Goal: Task Accomplishment & Management: Use online tool/utility

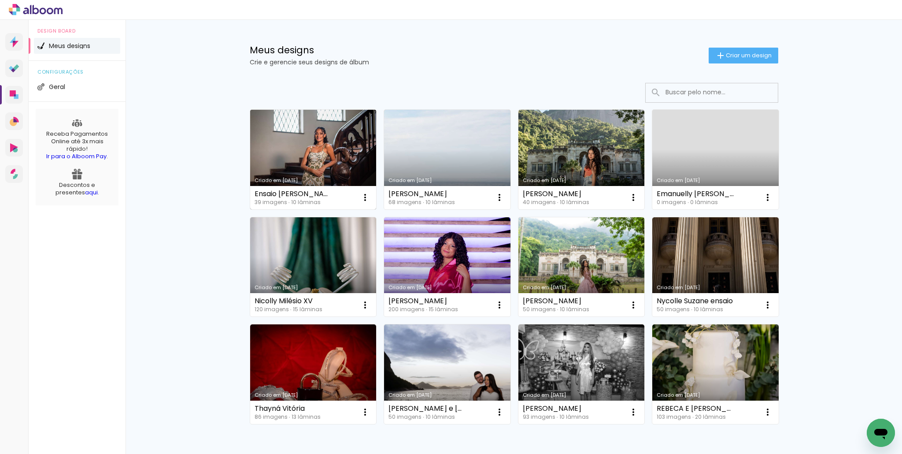
click at [307, 178] on div "Criado em [DATE]" at bounding box center [314, 180] width 118 height 5
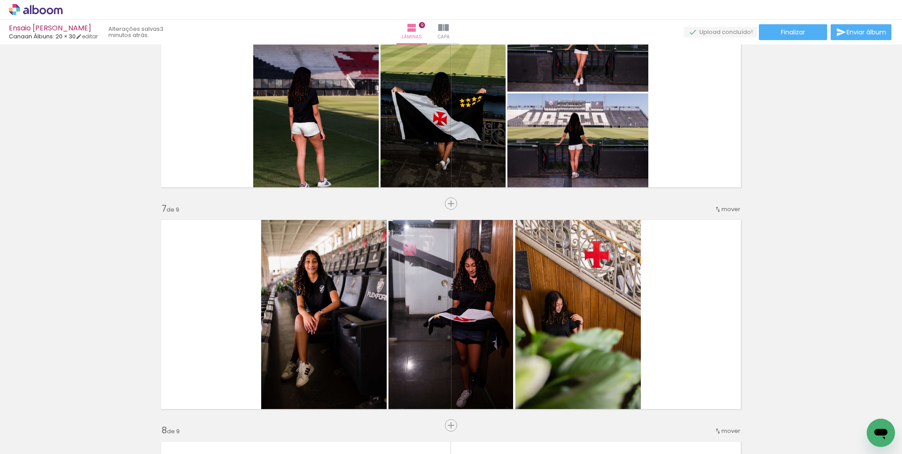
scroll to position [0, 1097]
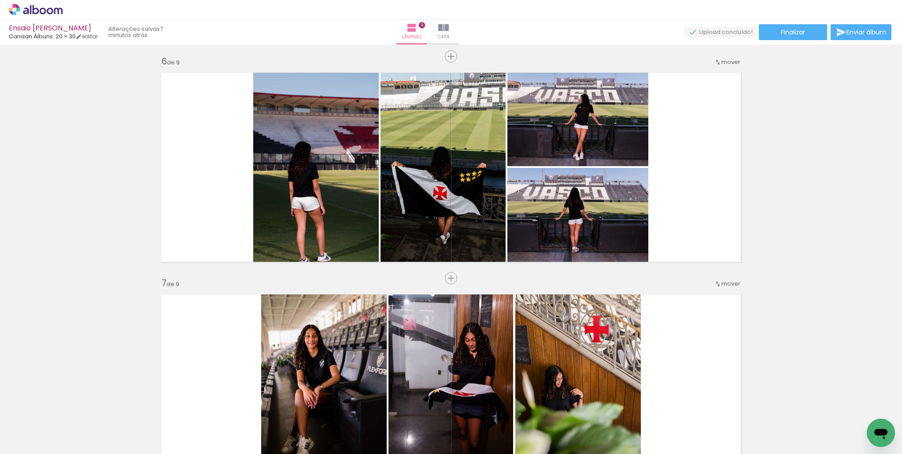
scroll to position [1100, 0]
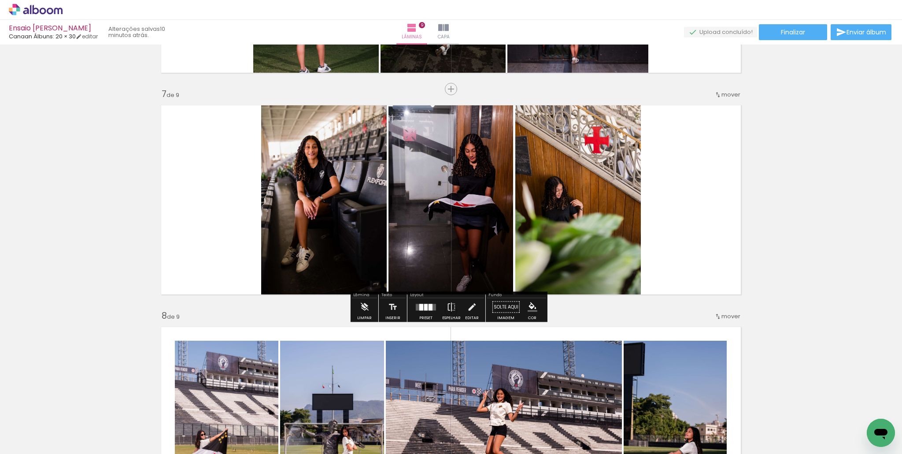
scroll to position [1267, 0]
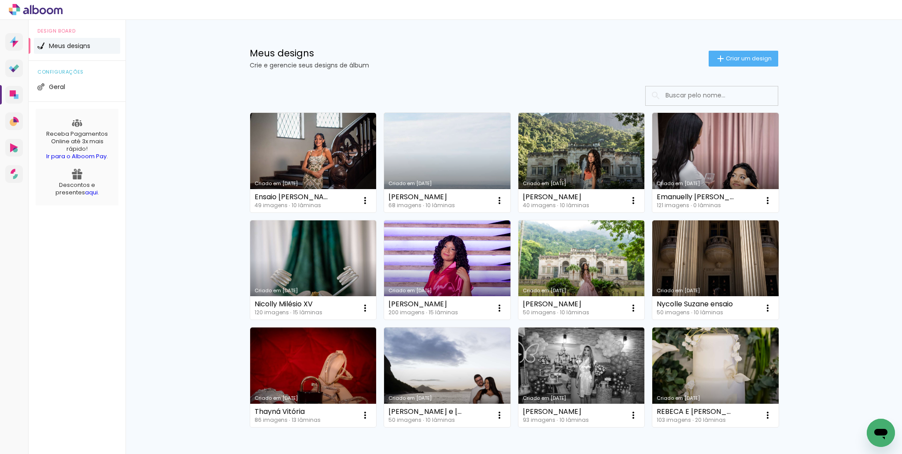
click at [286, 170] on link "Criado em [DATE]" at bounding box center [313, 163] width 126 height 100
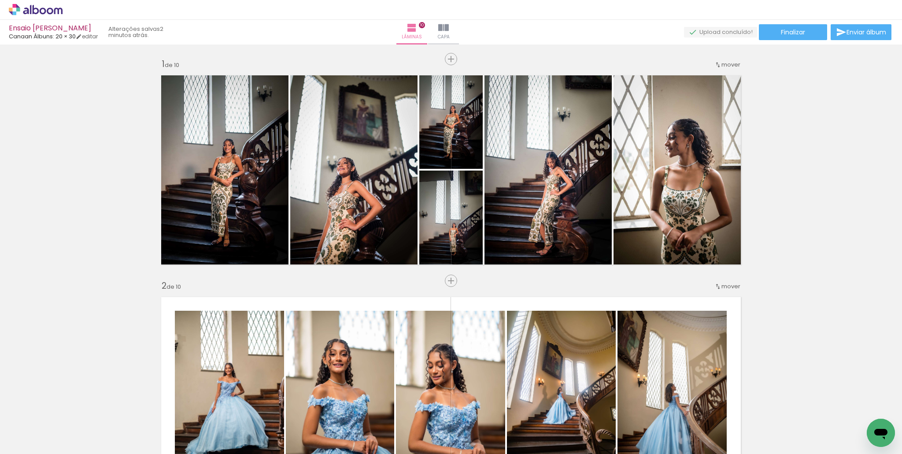
scroll to position [0, 1590]
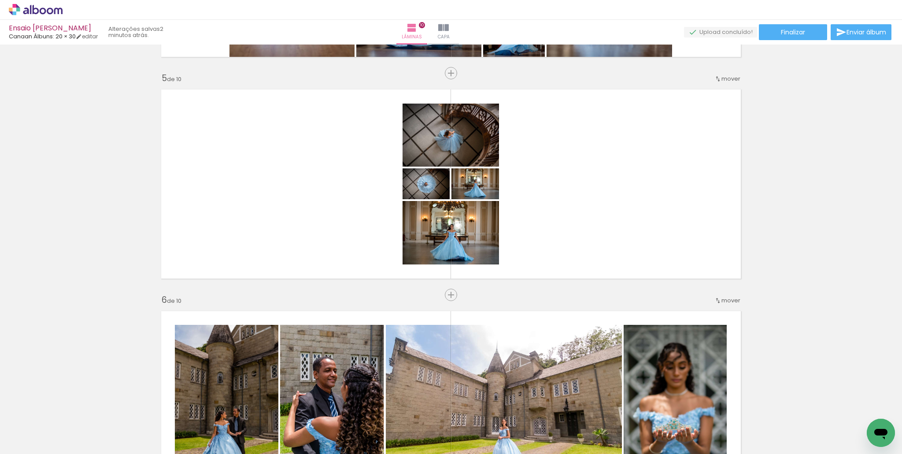
scroll to position [873, 0]
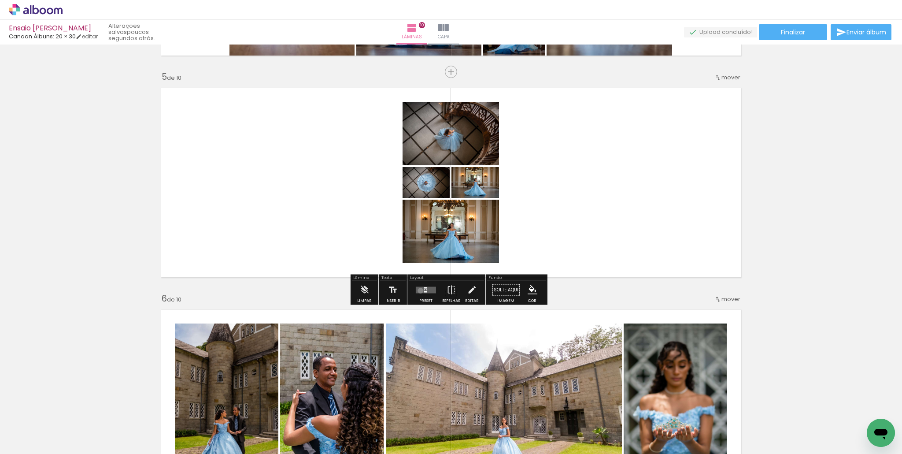
drag, startPoint x: 418, startPoint y: 290, endPoint x: 902, endPoint y: 170, distance: 498.0
click at [418, 290] on quentale-layouter at bounding box center [426, 289] width 20 height 7
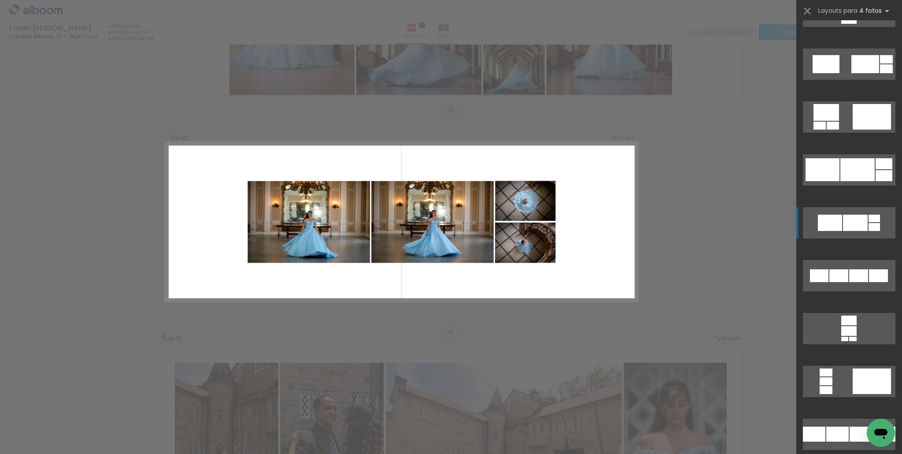
scroll to position [3203, 0]
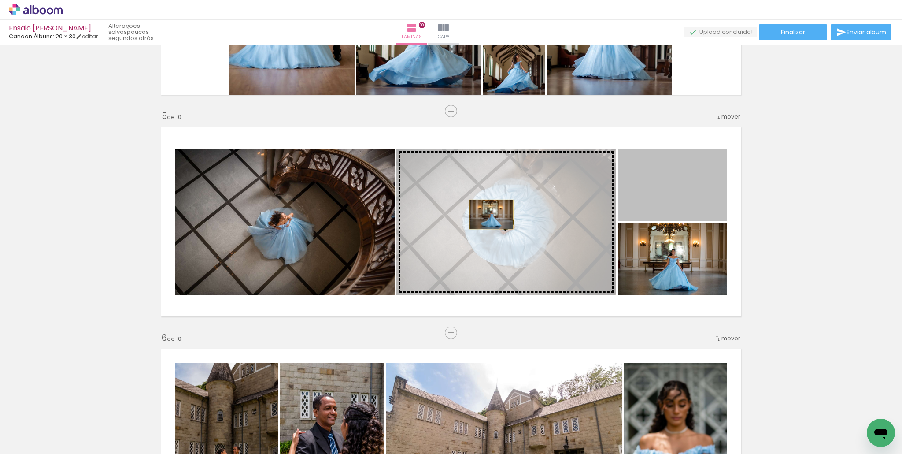
drag, startPoint x: 658, startPoint y: 203, endPoint x: 489, endPoint y: 216, distance: 169.6
click at [0, 0] on slot at bounding box center [0, 0] width 0 height 0
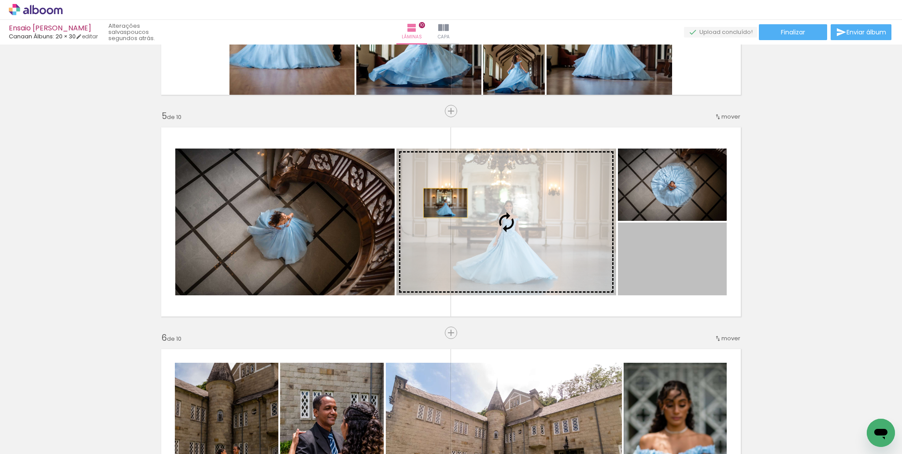
drag, startPoint x: 690, startPoint y: 263, endPoint x: 451, endPoint y: 206, distance: 245.4
click at [0, 0] on slot at bounding box center [0, 0] width 0 height 0
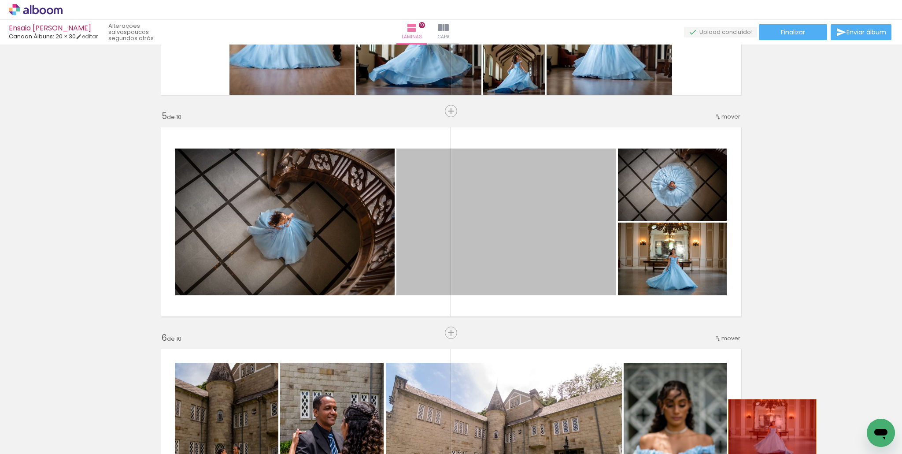
drag, startPoint x: 540, startPoint y: 226, endPoint x: 766, endPoint y: 428, distance: 302.9
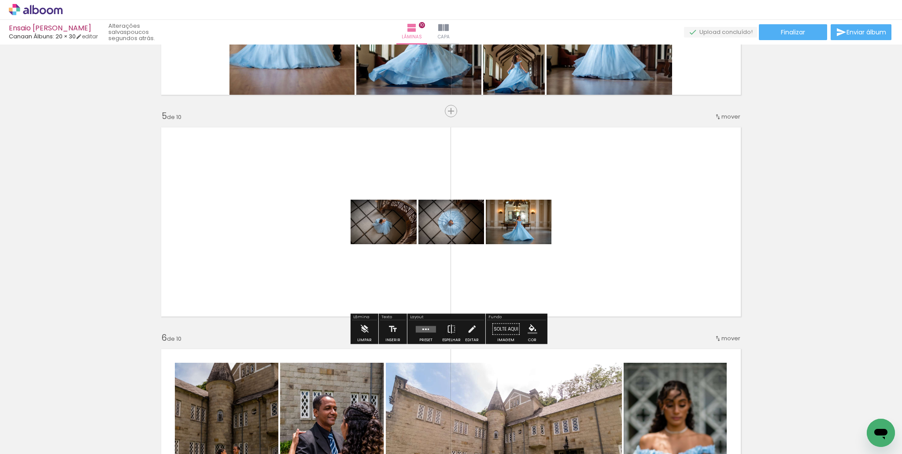
drag, startPoint x: 432, startPoint y: 332, endPoint x: 457, endPoint y: 320, distance: 28.0
click at [432, 332] on div at bounding box center [426, 329] width 24 height 18
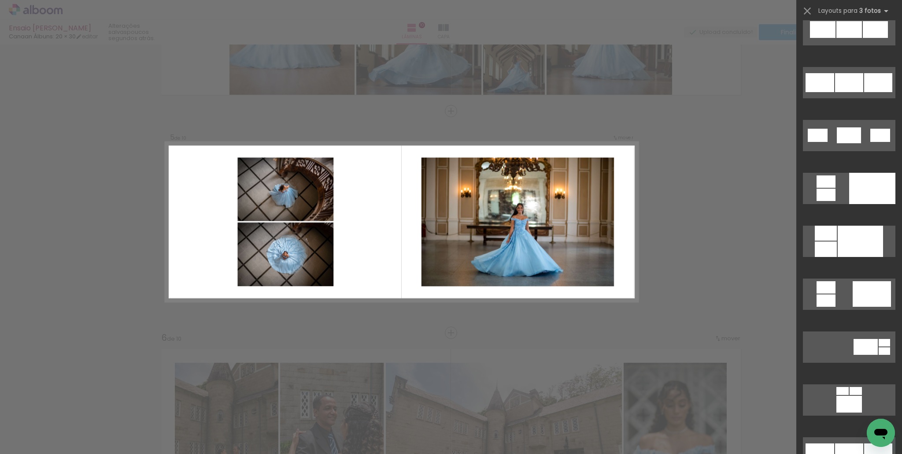
scroll to position [489, 0]
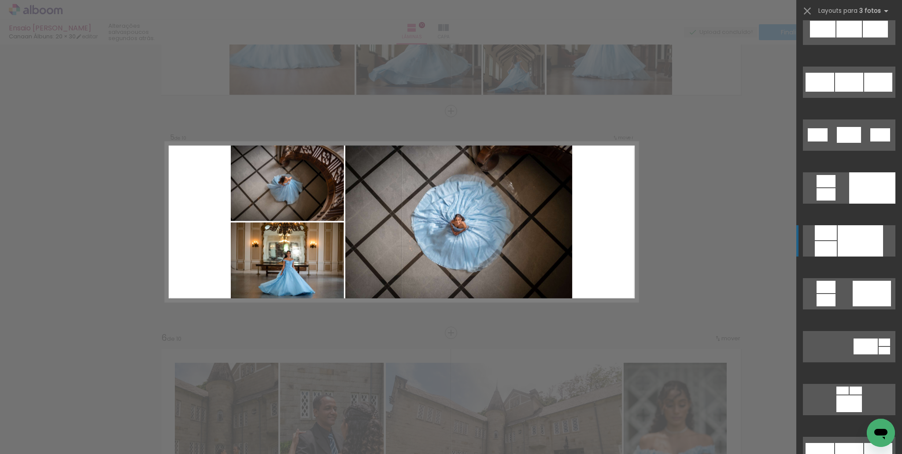
click at [850, 243] on div at bounding box center [860, 240] width 45 height 31
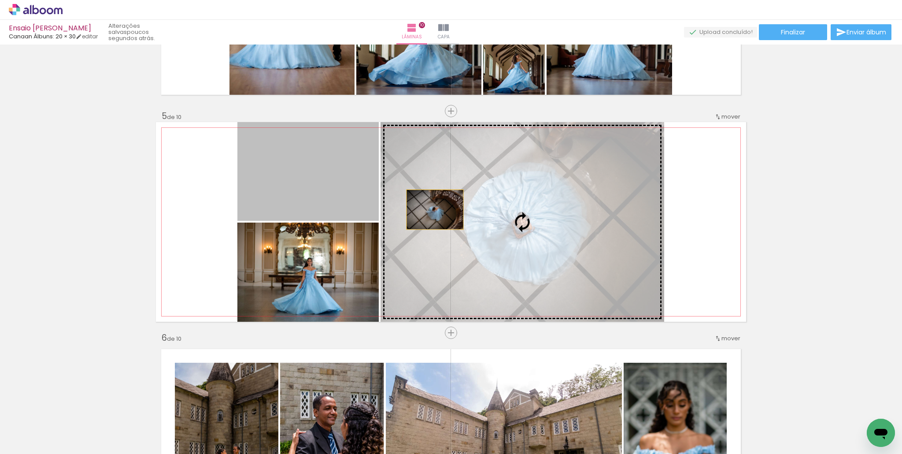
drag, startPoint x: 330, startPoint y: 192, endPoint x: 492, endPoint y: 218, distance: 164.2
click at [0, 0] on slot at bounding box center [0, 0] width 0 height 0
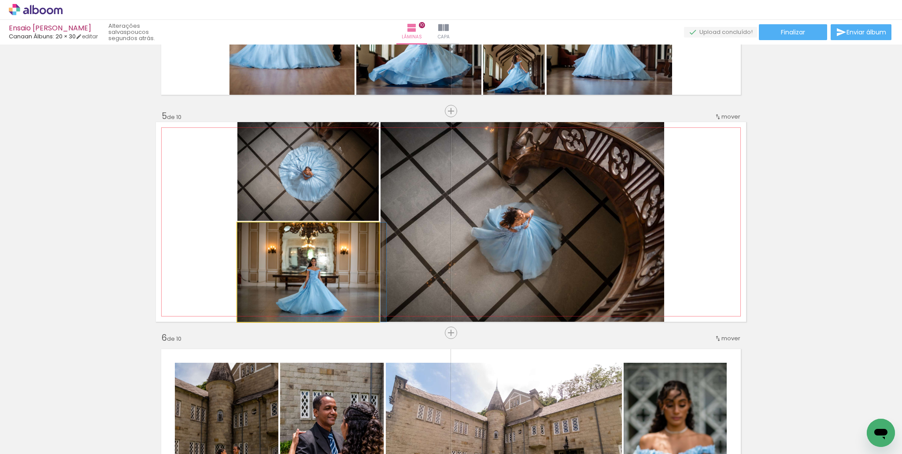
drag, startPoint x: 341, startPoint y: 274, endPoint x: 481, endPoint y: 216, distance: 151.4
click at [0, 0] on slot at bounding box center [0, 0] width 0 height 0
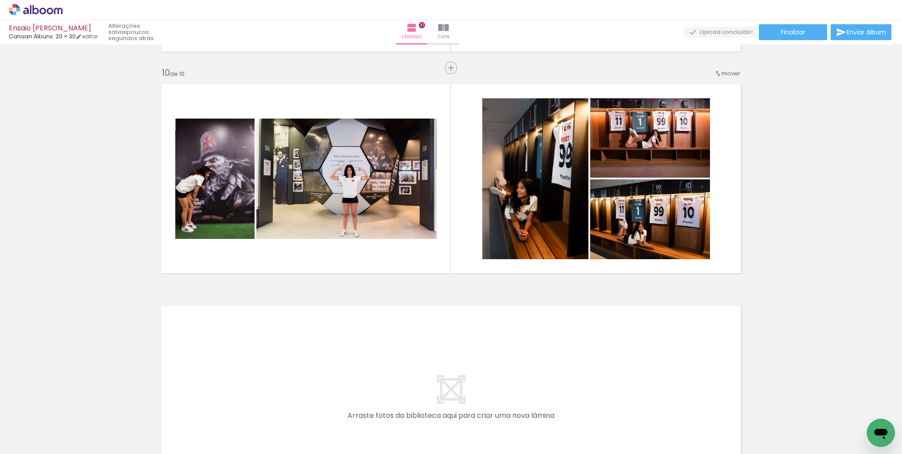
scroll to position [1975, 0]
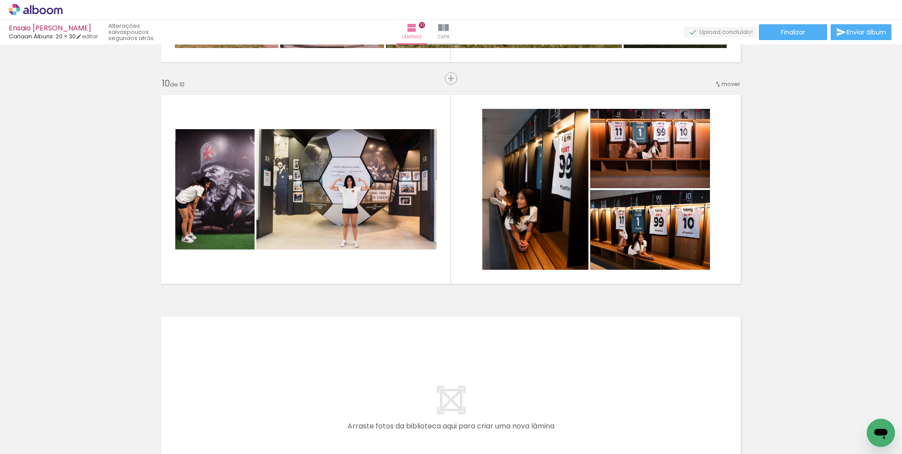
drag, startPoint x: 820, startPoint y: 453, endPoint x: 843, endPoint y: 447, distance: 24.7
click at [72, 452] on iron-horizontal-list at bounding box center [64, 426] width 18 height 55
drag, startPoint x: 863, startPoint y: 410, endPoint x: 872, endPoint y: 414, distance: 9.9
click at [872, 414] on div at bounding box center [865, 424] width 29 height 44
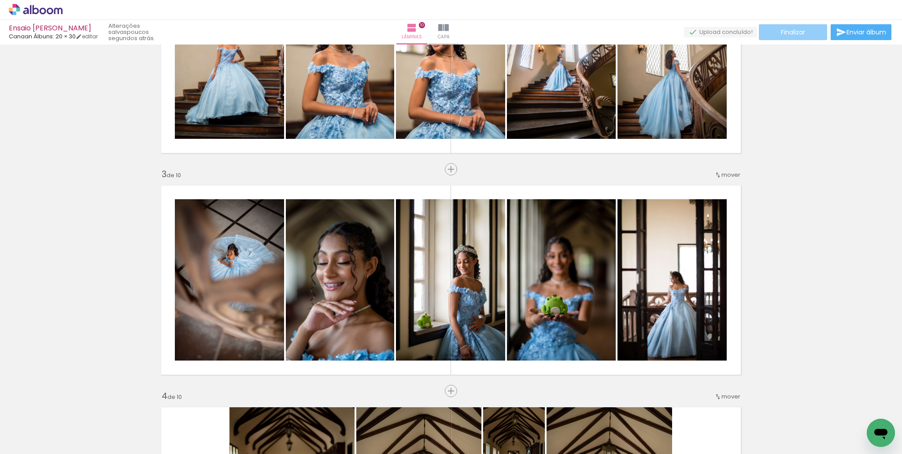
scroll to position [318, 0]
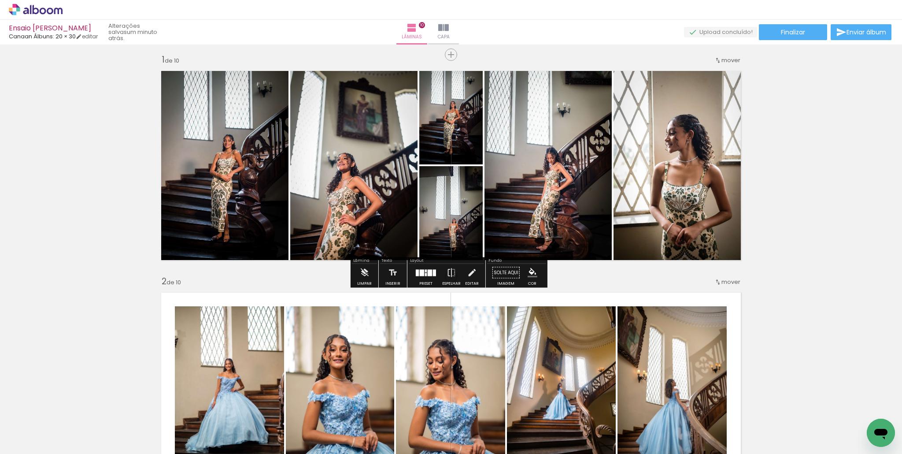
scroll to position [5, 0]
